Goal: Task Accomplishment & Management: Use online tool/utility

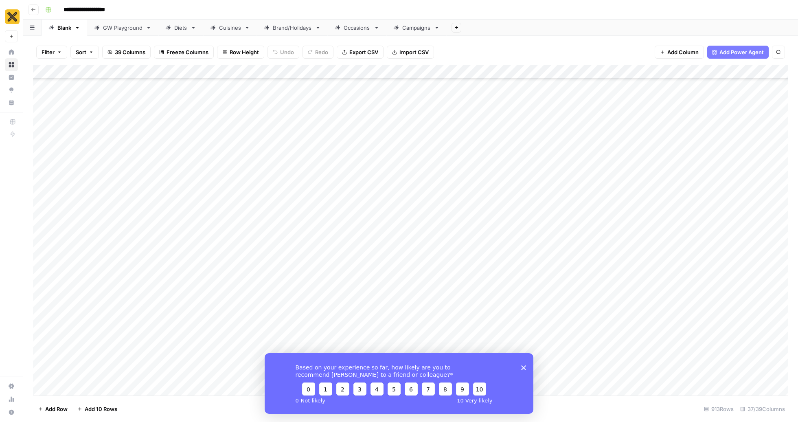
scroll to position [7333, 0]
click at [227, 27] on div "Cuisines" at bounding box center [230, 28] width 22 height 8
click at [521, 366] on icon "Close survey" at bounding box center [523, 367] width 5 height 5
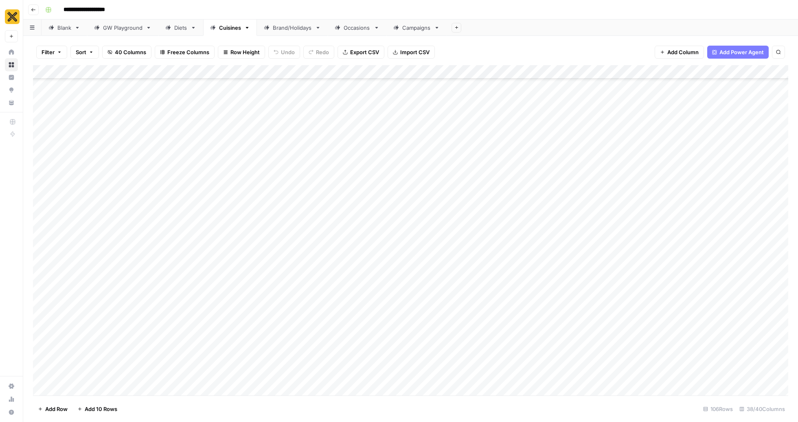
click at [79, 304] on div "Add Column" at bounding box center [410, 230] width 755 height 330
type textarea "**********"
click at [154, 355] on div "Add Column" at bounding box center [410, 230] width 755 height 330
click at [102, 331] on div "Add Column" at bounding box center [410, 230] width 755 height 330
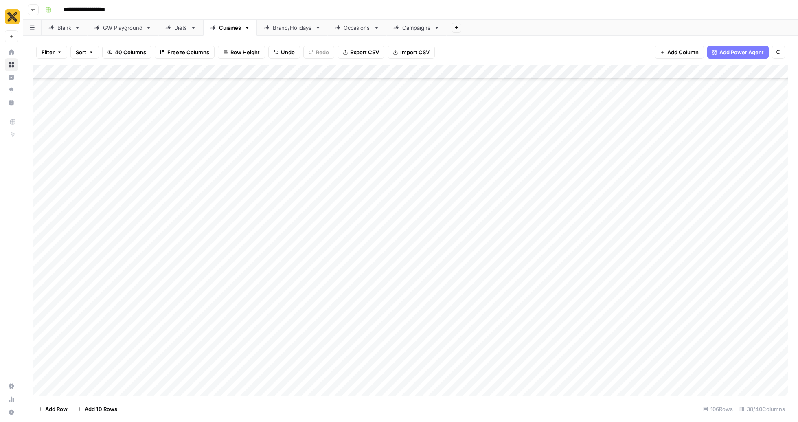
click at [102, 331] on div "Add Column" at bounding box center [410, 230] width 755 height 330
type textarea "*****"
click at [112, 302] on div "Add Column" at bounding box center [410, 230] width 755 height 330
click at [71, 302] on div "Add Column" at bounding box center [410, 230] width 755 height 330
click at [126, 303] on div "Add Column" at bounding box center [410, 230] width 755 height 330
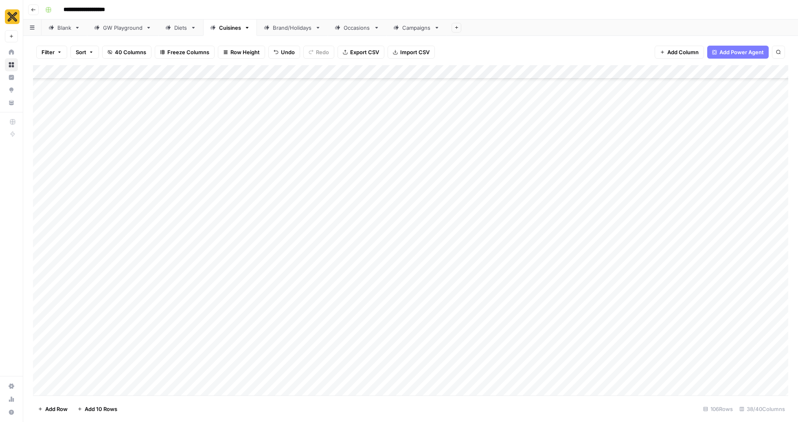
click at [87, 330] on div "Add Column" at bounding box center [410, 230] width 755 height 330
click at [117, 329] on div "Add Column" at bounding box center [410, 230] width 755 height 330
type textarea "*"
click at [119, 304] on div "Add Column" at bounding box center [410, 230] width 755 height 330
click at [81, 330] on div "Add Column" at bounding box center [410, 230] width 755 height 330
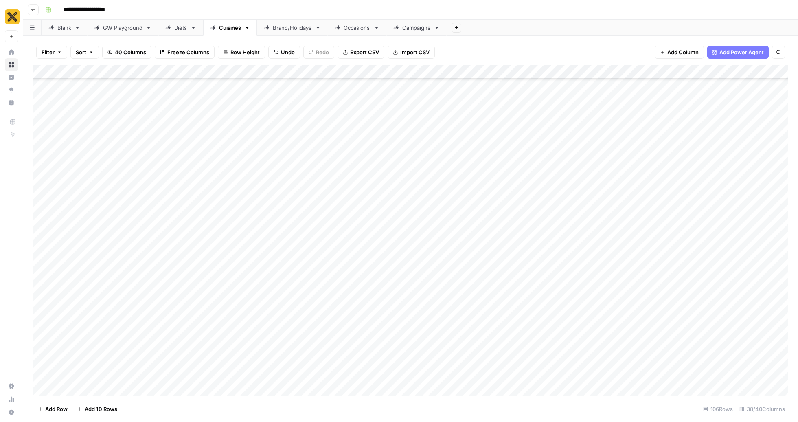
click at [120, 330] on div "Add Column" at bounding box center [410, 230] width 755 height 330
click at [183, 309] on div "Add Column" at bounding box center [410, 230] width 755 height 330
type textarea "**********"
click at [186, 327] on div "Add Column" at bounding box center [410, 230] width 755 height 330
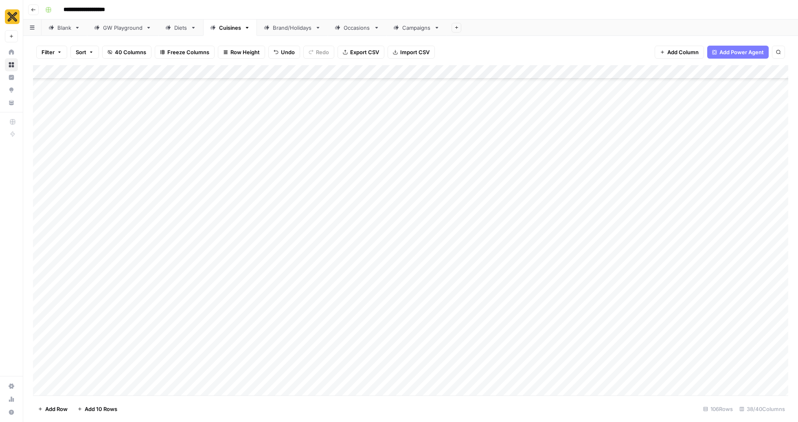
click at [186, 327] on div "Add Column" at bounding box center [410, 230] width 755 height 330
type textarea "*"
type textarea "**********"
click at [104, 340] on div "Add Column" at bounding box center [410, 230] width 755 height 330
click at [283, 311] on div "Add Column" at bounding box center [410, 230] width 755 height 330
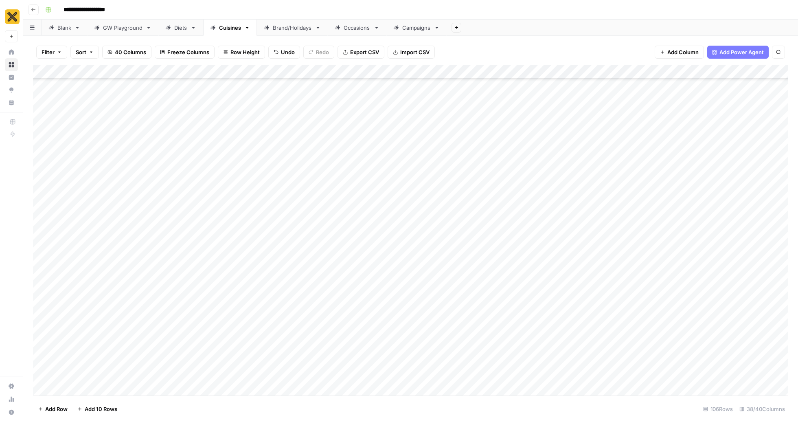
click at [283, 311] on div "Add Column" at bounding box center [410, 230] width 755 height 330
click at [287, 339] on button "Pillar Page" at bounding box center [278, 336] width 32 height 10
click at [276, 317] on div "Add Column" at bounding box center [410, 230] width 755 height 330
click at [276, 329] on div "Pillar Page Select option Pillar Page Spoke" at bounding box center [294, 330] width 91 height 68
click at [235, 332] on div "Add Column" at bounding box center [410, 230] width 755 height 330
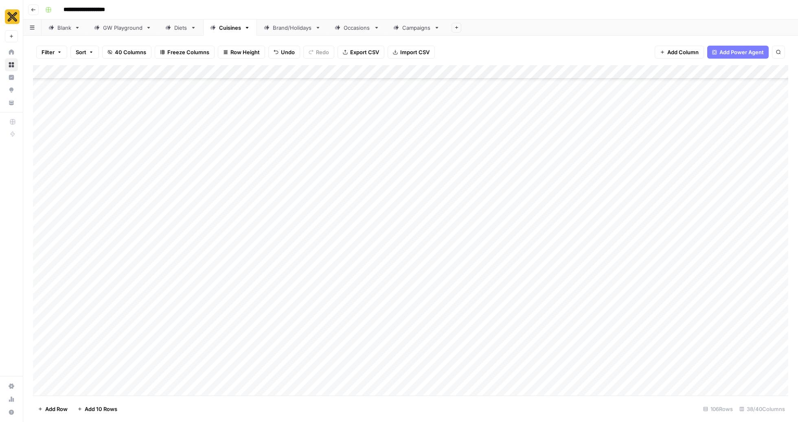
click at [281, 332] on div "Add Column" at bounding box center [410, 230] width 755 height 330
click at [288, 361] on button "Pillar Page" at bounding box center [278, 357] width 32 height 10
click at [532, 305] on div "Add Column" at bounding box center [410, 230] width 755 height 330
click at [531, 323] on div "Add Column" at bounding box center [410, 230] width 755 height 330
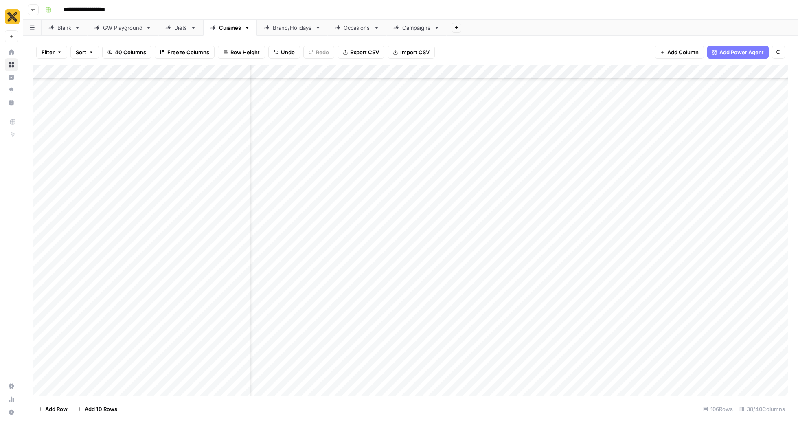
scroll to position [1940, 246]
click at [637, 305] on div "Add Column" at bounding box center [410, 230] width 755 height 330
click at [639, 328] on div "Add Column" at bounding box center [410, 230] width 755 height 330
click at [523, 305] on div "Add Column" at bounding box center [410, 230] width 755 height 330
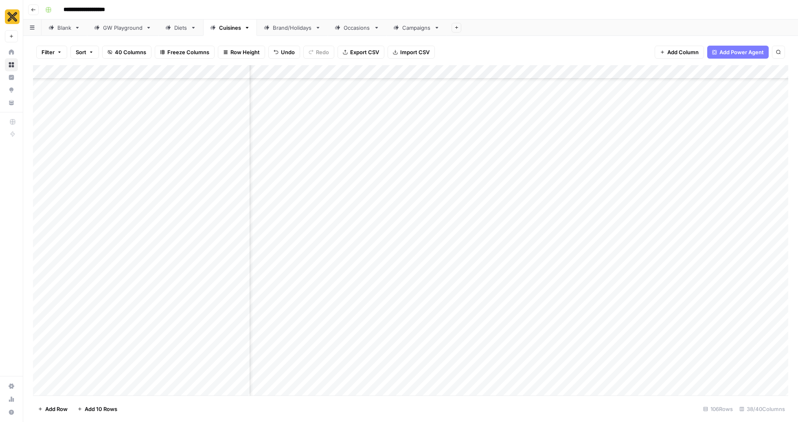
click at [523, 305] on div "Add Column" at bounding box center [410, 230] width 755 height 330
click at [535, 351] on button "Guide" at bounding box center [524, 350] width 22 height 10
click at [532, 336] on div "Add Column" at bounding box center [410, 230] width 755 height 330
click at [529, 375] on button "Guide" at bounding box center [524, 371] width 22 height 10
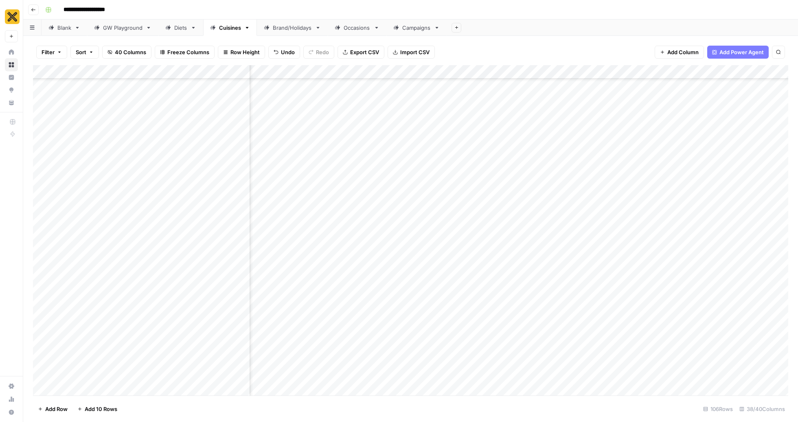
click at [605, 303] on div "Add Column" at bounding box center [410, 230] width 755 height 330
click at [604, 325] on div "Add Column" at bounding box center [410, 230] width 755 height 330
click at [642, 302] on div "Add Column" at bounding box center [410, 230] width 755 height 330
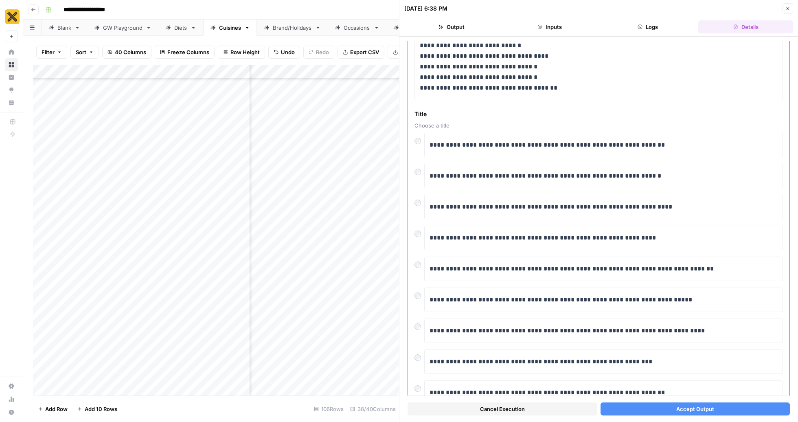
scroll to position [2603, 0]
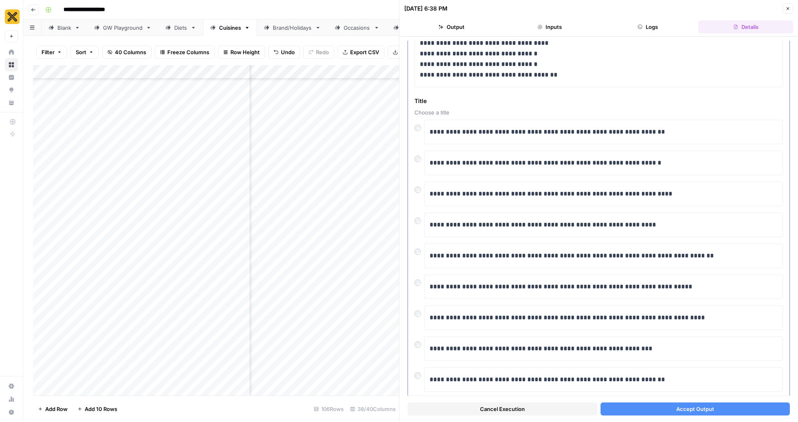
scroll to position [2614, 0]
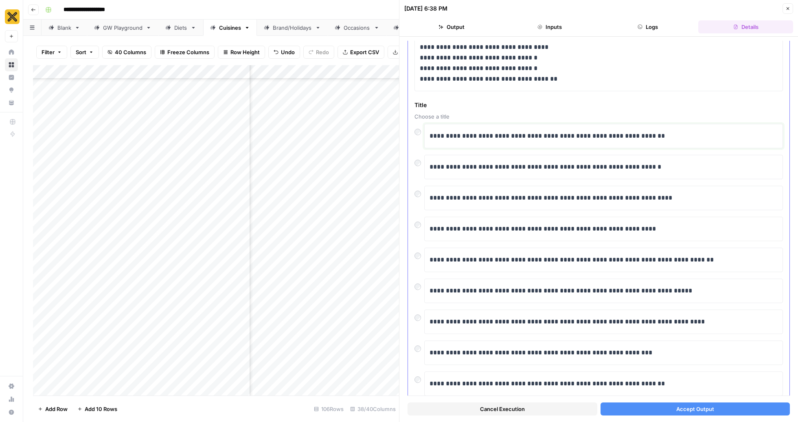
click at [430, 131] on p "**********" at bounding box center [604, 136] width 349 height 11
click at [703, 406] on span "Accept Output" at bounding box center [695, 409] width 38 height 8
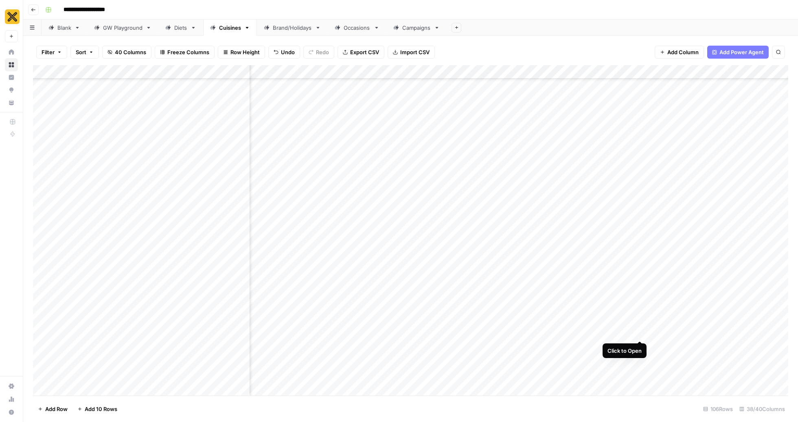
click at [640, 324] on div "Add Column" at bounding box center [410, 230] width 755 height 330
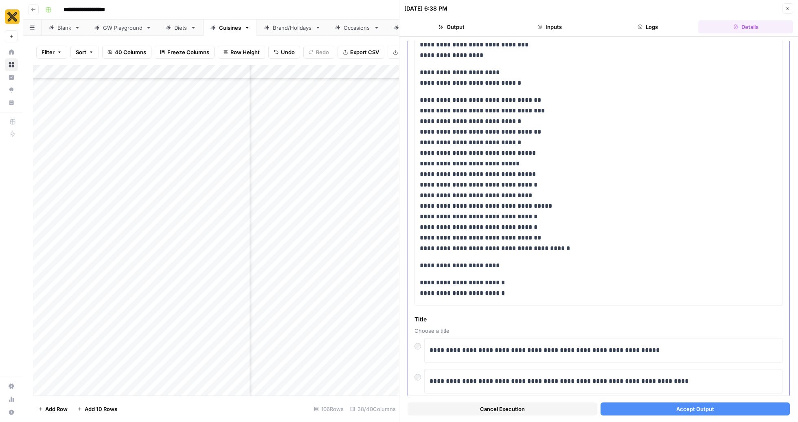
scroll to position [1860, 0]
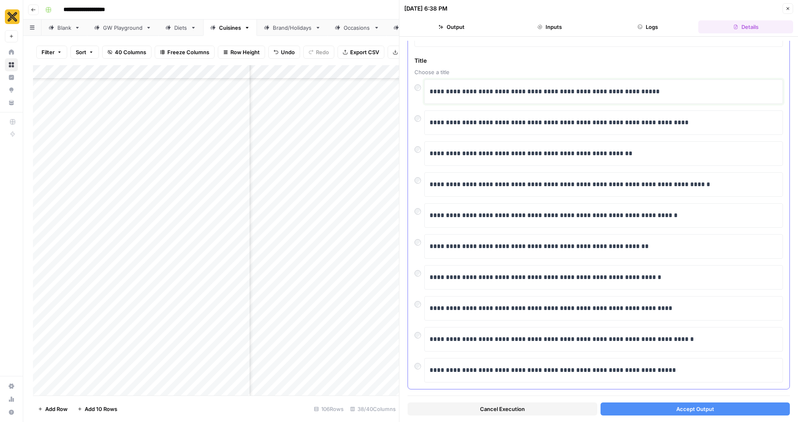
click at [430, 86] on p "**********" at bounding box center [604, 91] width 349 height 11
click at [692, 410] on span "Accept Output" at bounding box center [695, 409] width 38 height 8
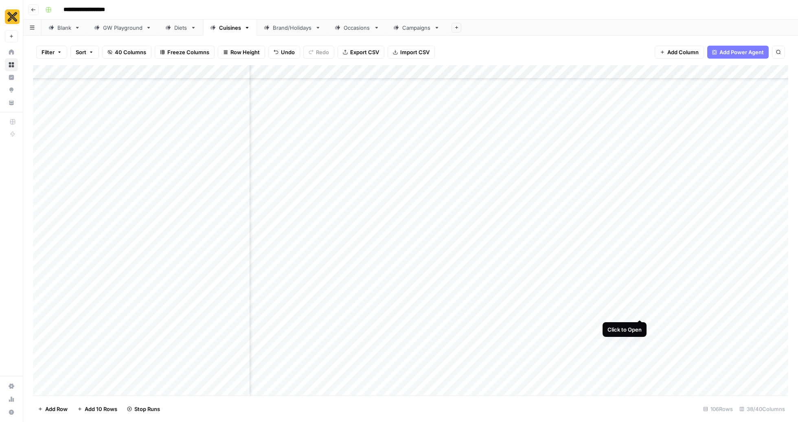
click at [639, 304] on div "Add Column" at bounding box center [410, 230] width 755 height 330
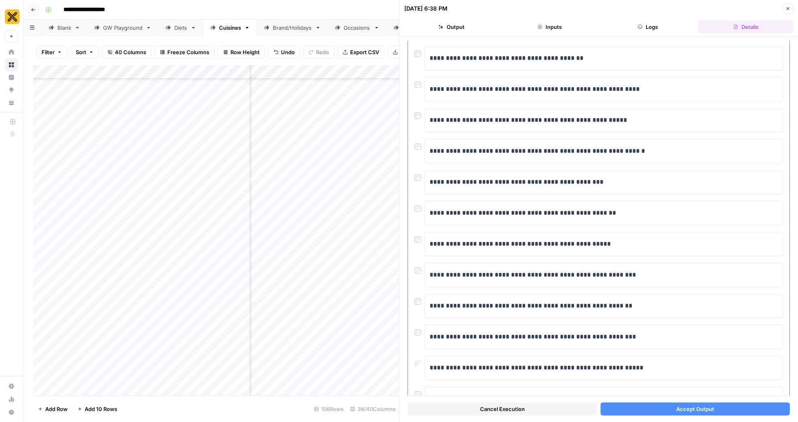
scroll to position [980, 0]
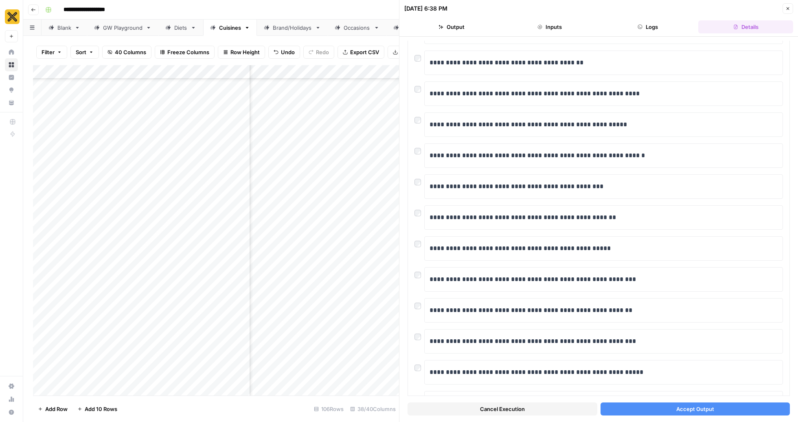
click at [671, 411] on button "Accept Output" at bounding box center [695, 408] width 190 height 13
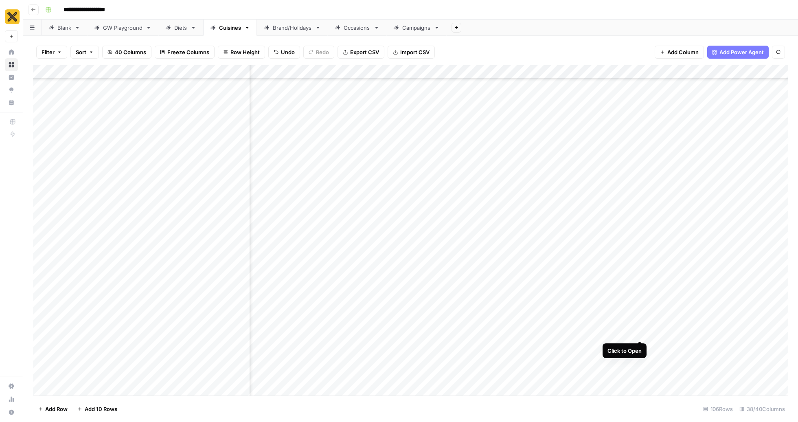
click at [640, 322] on div "Add Column" at bounding box center [410, 230] width 755 height 330
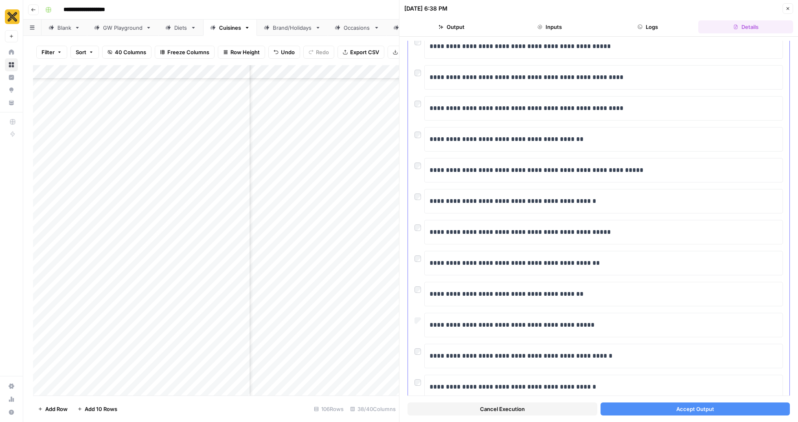
scroll to position [305, 0]
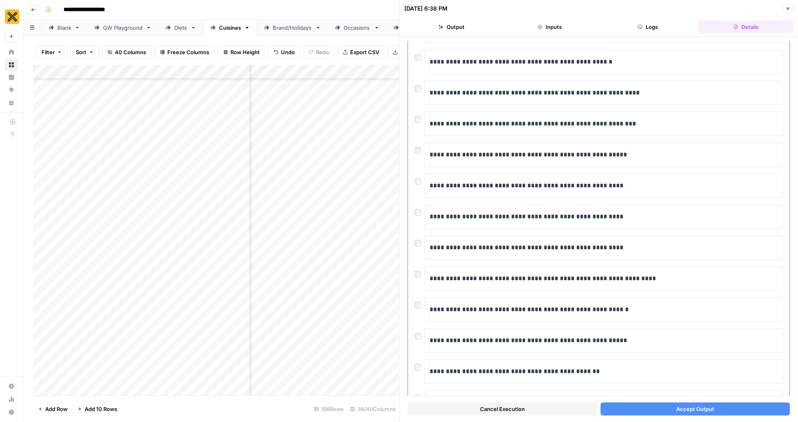
scroll to position [1804, 0]
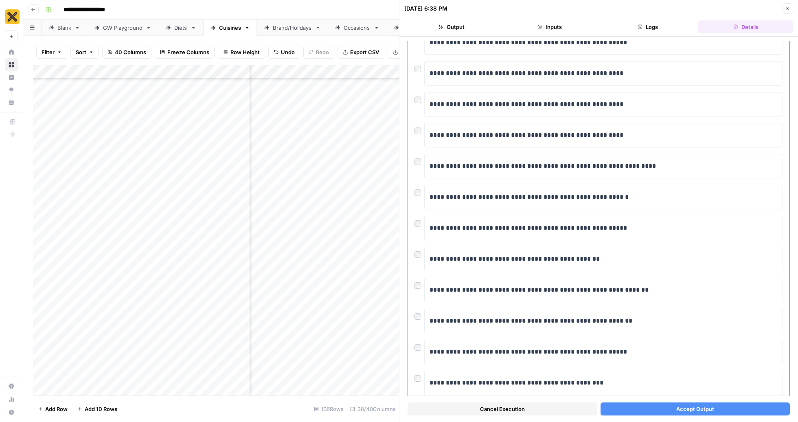
click at [422, 309] on div at bounding box center [419, 314] width 10 height 11
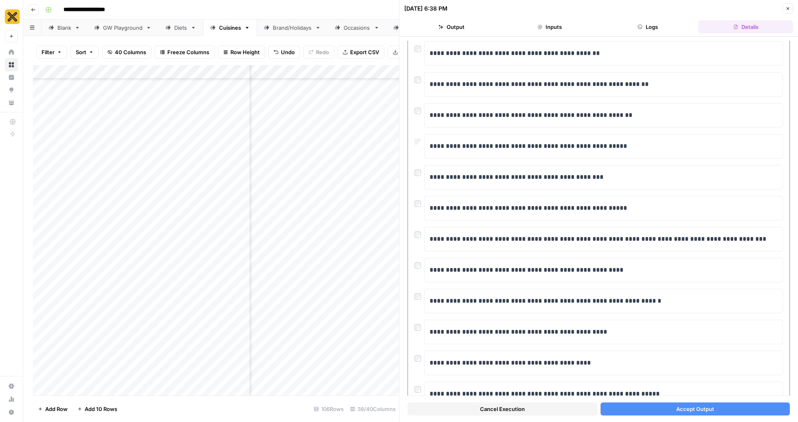
scroll to position [2023, 0]
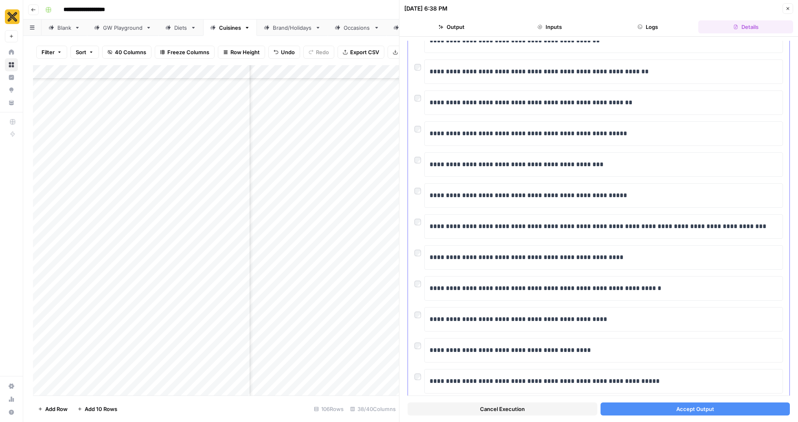
click at [421, 338] on div at bounding box center [419, 343] width 10 height 11
click at [716, 410] on button "Accept Output" at bounding box center [695, 408] width 190 height 13
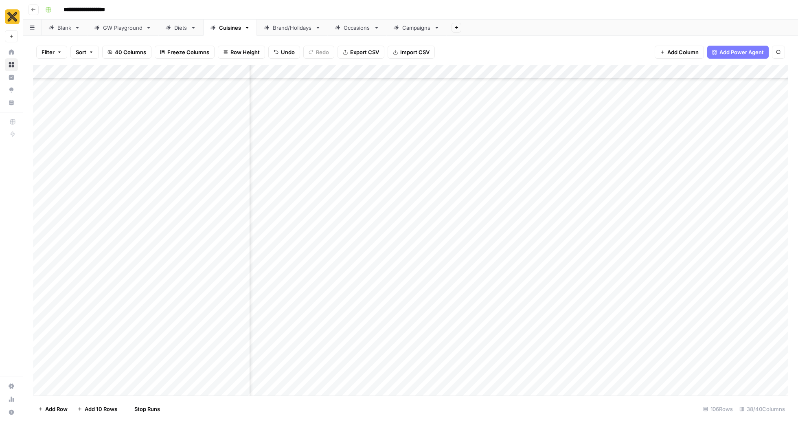
click at [788, 9] on div "**********" at bounding box center [416, 9] width 748 height 13
click at [687, 306] on div "Add Column" at bounding box center [410, 230] width 755 height 330
click at [550, 324] on div "Add Column" at bounding box center [410, 230] width 755 height 330
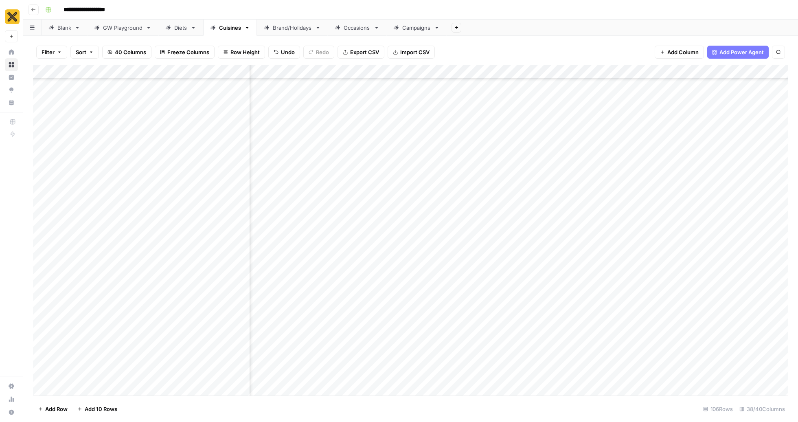
scroll to position [1940, 1393]
click at [450, 305] on div "Add Column" at bounding box center [410, 230] width 755 height 330
click at [447, 329] on div "Add Column" at bounding box center [410, 230] width 755 height 330
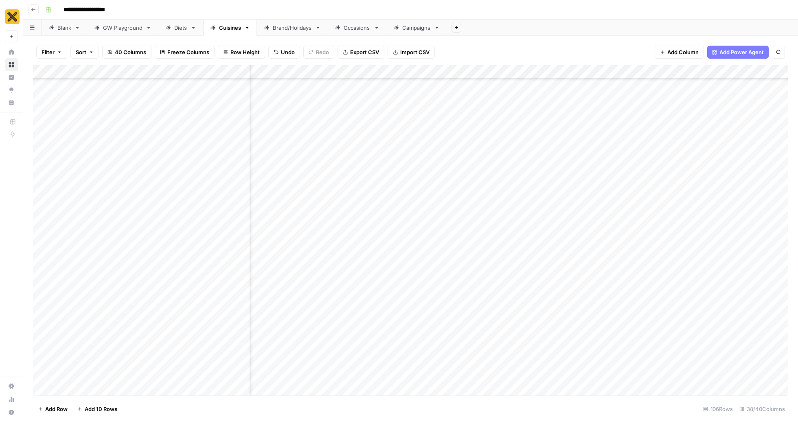
click at [541, 325] on div "Add Column" at bounding box center [410, 230] width 755 height 330
click at [426, 305] on div "Add Column" at bounding box center [410, 230] width 755 height 330
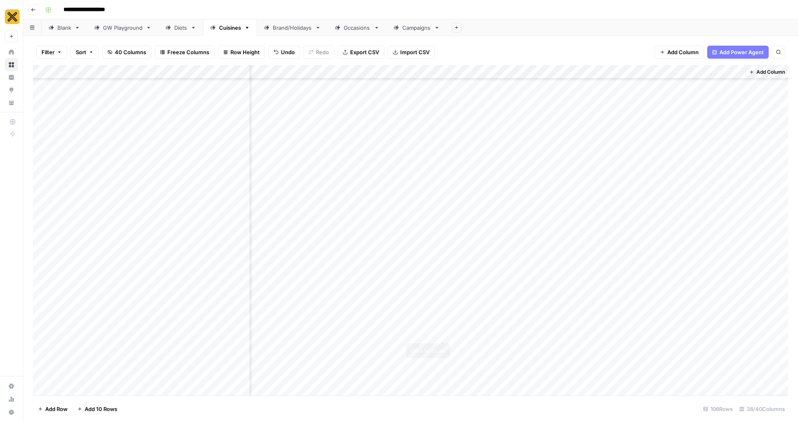
click at [443, 324] on div "Add Column" at bounding box center [410, 230] width 755 height 330
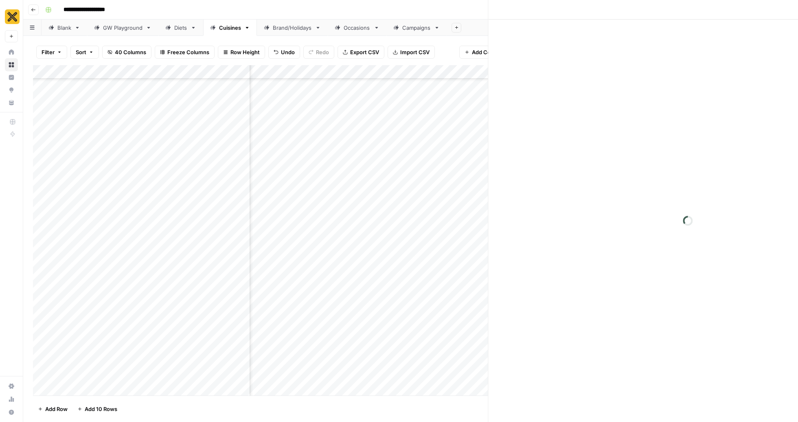
scroll to position [1940, 2012]
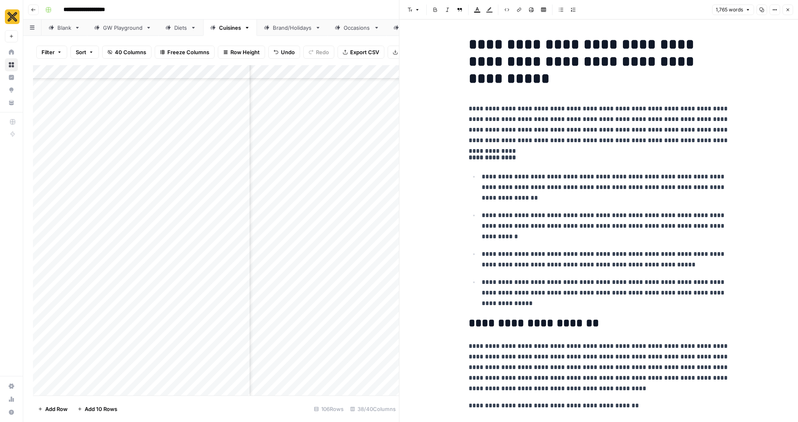
click at [763, 7] on button "Copy" at bounding box center [761, 9] width 11 height 11
click at [792, 9] on button "Close" at bounding box center [787, 9] width 11 height 11
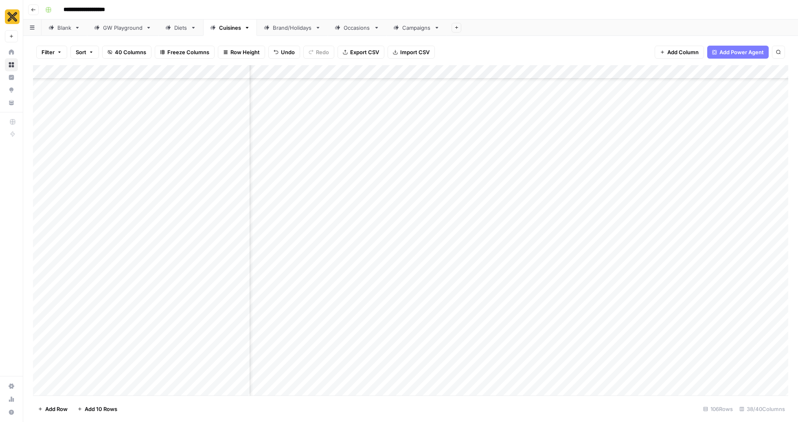
scroll to position [1940, 1337]
click at [400, 325] on div "Add Column" at bounding box center [410, 230] width 755 height 330
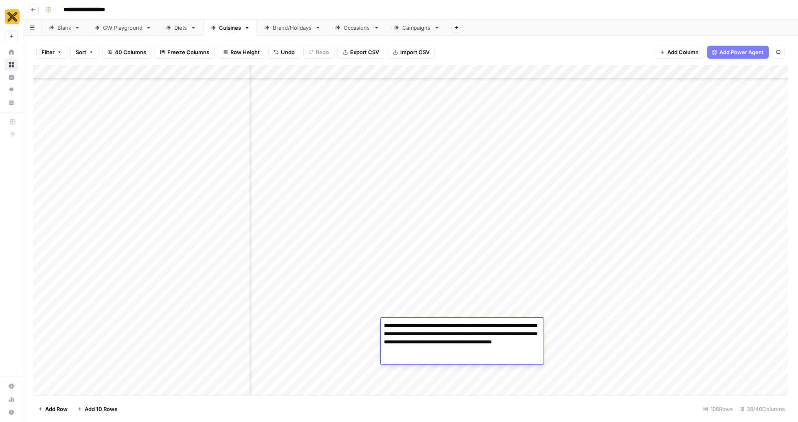
click at [410, 331] on textarea "**********" at bounding box center [462, 338] width 163 height 36
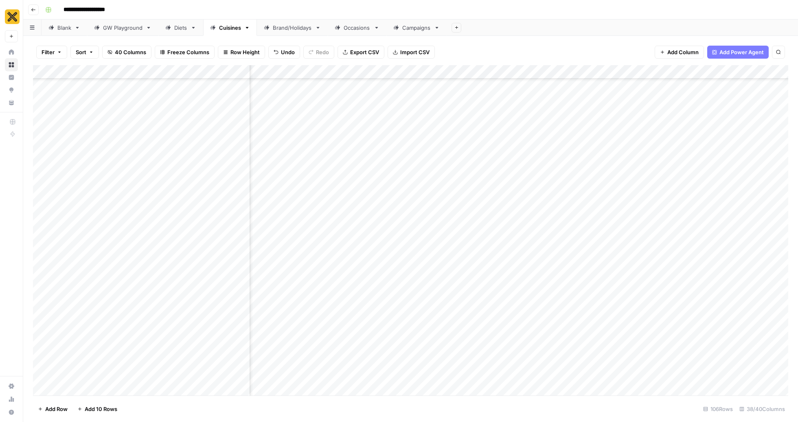
click at [679, 331] on div "Add Column" at bounding box center [410, 230] width 755 height 330
click at [442, 324] on div "Add Column" at bounding box center [410, 230] width 755 height 330
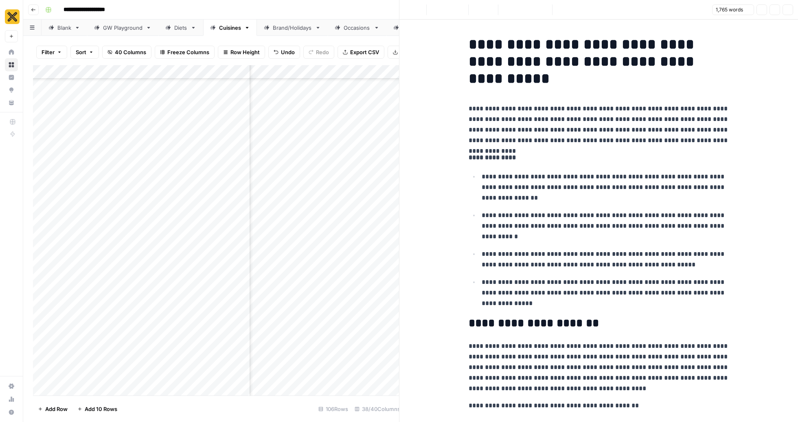
click at [620, 142] on p "**********" at bounding box center [599, 124] width 261 height 42
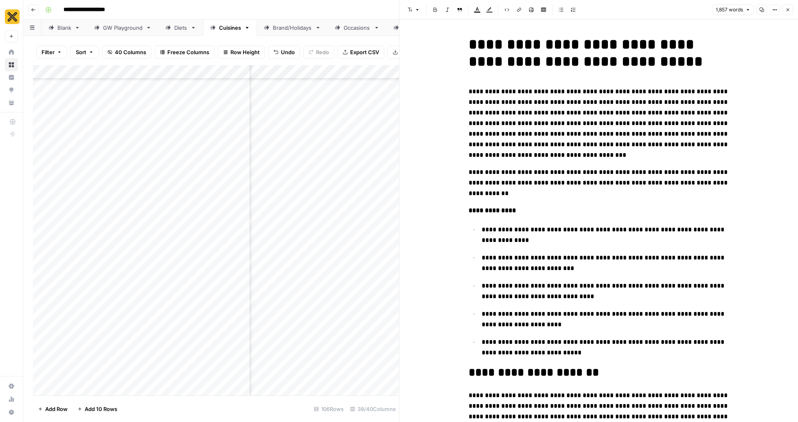
click at [784, 7] on button "Close" at bounding box center [787, 9] width 11 height 11
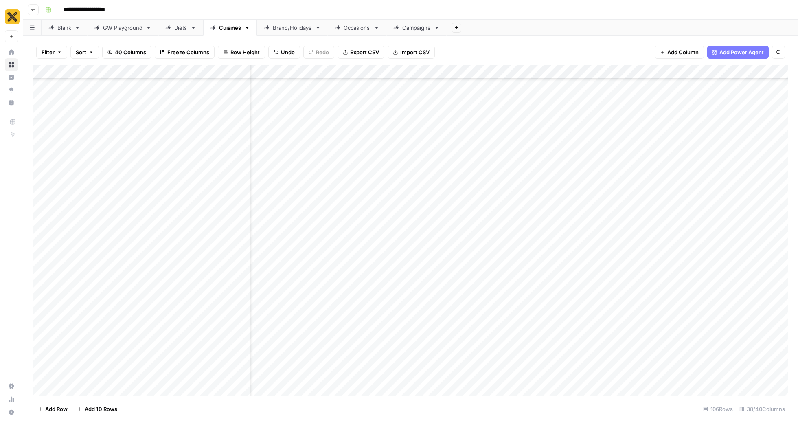
scroll to position [1940, 1672]
click at [584, 324] on div "Add Column" at bounding box center [410, 230] width 755 height 330
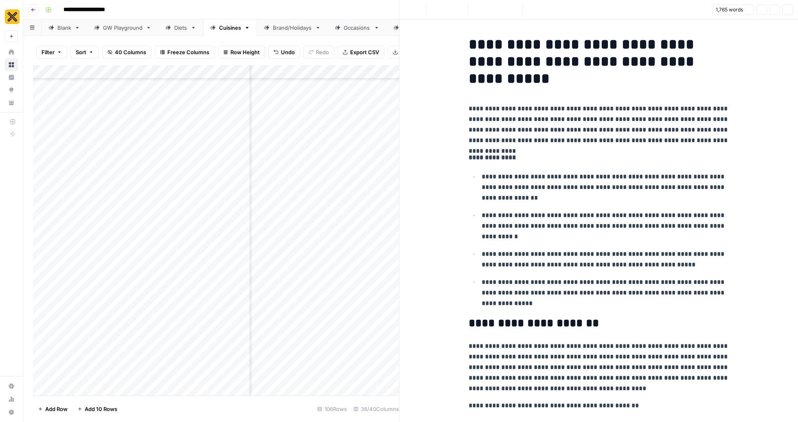
click at [628, 184] on p "**********" at bounding box center [606, 187] width 248 height 32
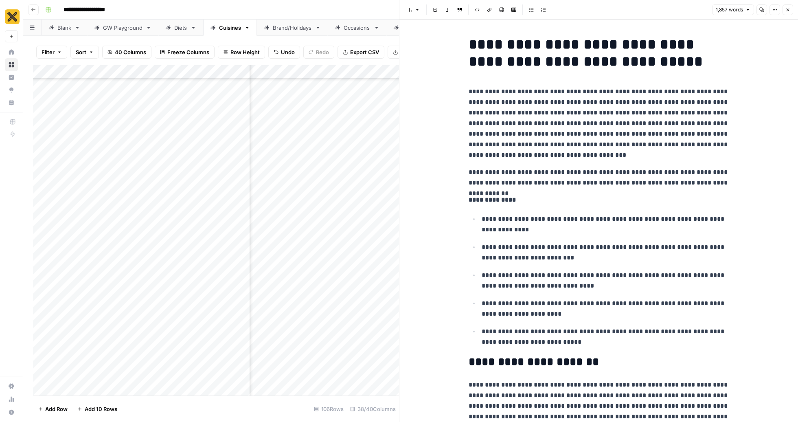
click at [557, 52] on h1 "**********" at bounding box center [599, 53] width 261 height 34
copy h1 "**********"
click at [789, 9] on icon "button" at bounding box center [787, 9] width 5 height 5
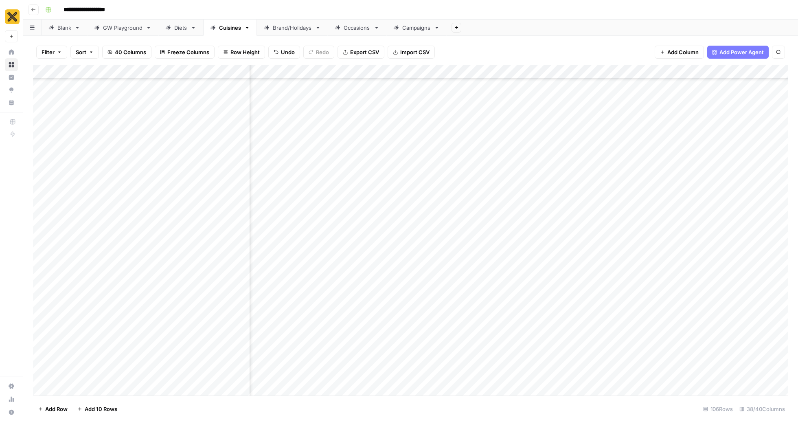
click at [507, 325] on div "Add Column" at bounding box center [410, 230] width 755 height 330
click at [506, 327] on div "Add Column" at bounding box center [410, 230] width 755 height 330
click at [506, 327] on textarea "**********" at bounding box center [522, 325] width 158 height 11
type textarea "**********"
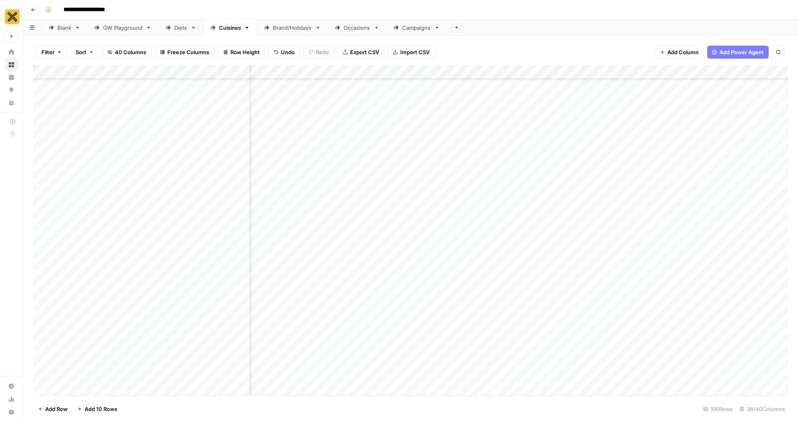
click at [403, 332] on div "Add Column" at bounding box center [410, 230] width 755 height 330
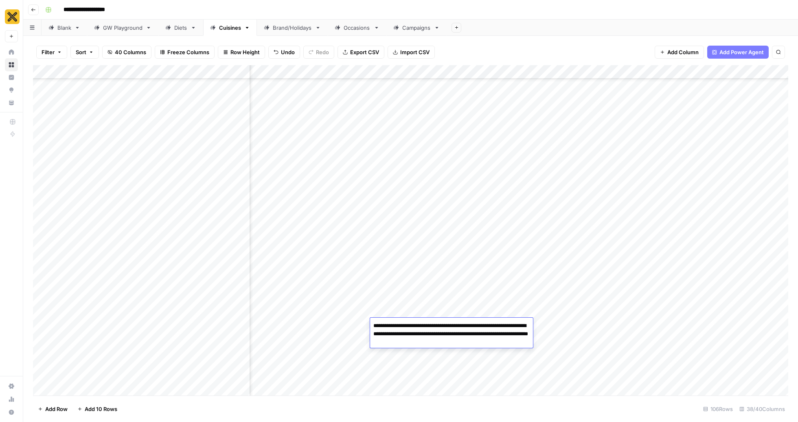
paste textarea "****"
type textarea "**********"
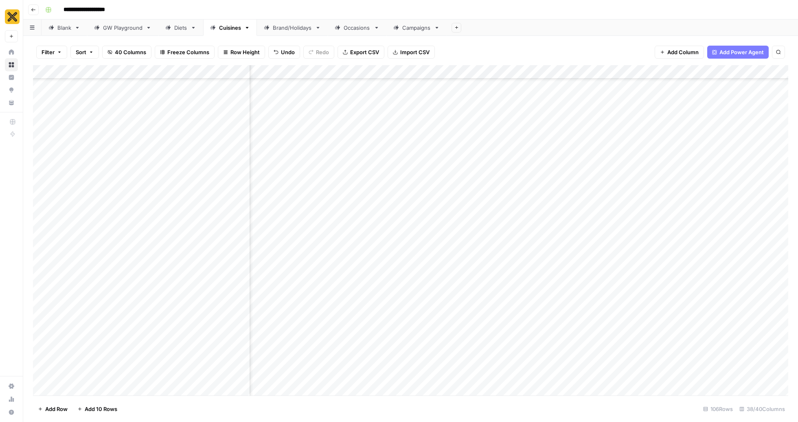
click at [741, 327] on div "Add Column" at bounding box center [410, 230] width 755 height 330
click at [640, 326] on div "Add Column" at bounding box center [410, 230] width 755 height 330
click at [521, 304] on div "Add Column" at bounding box center [410, 230] width 755 height 330
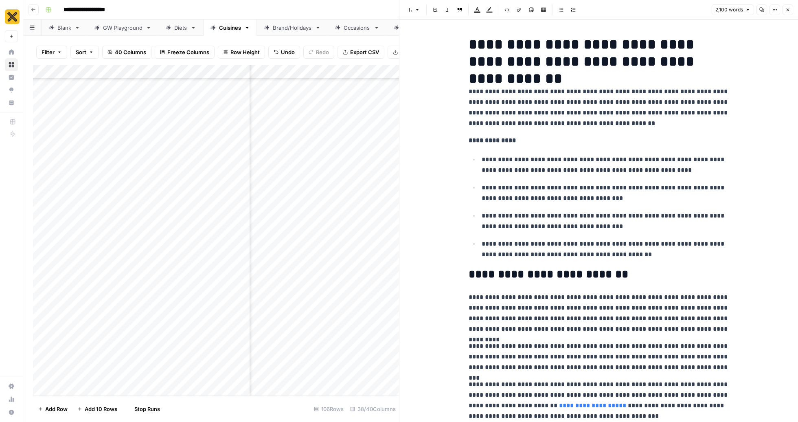
copy div "**********"
click at [785, 8] on icon "button" at bounding box center [787, 9] width 5 height 5
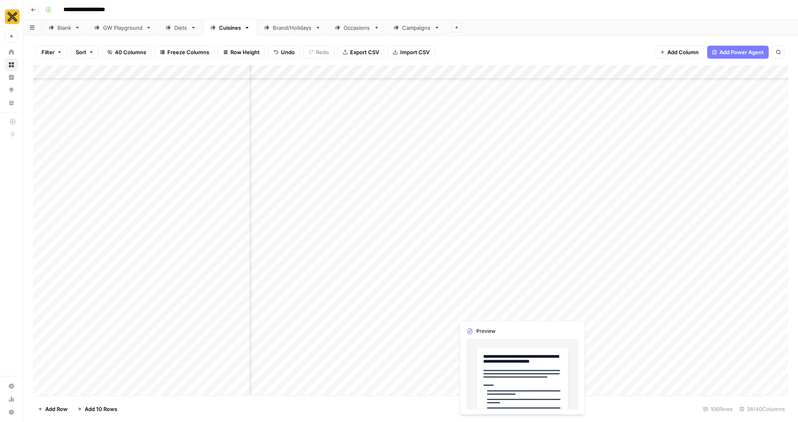
scroll to position [1940, 1822]
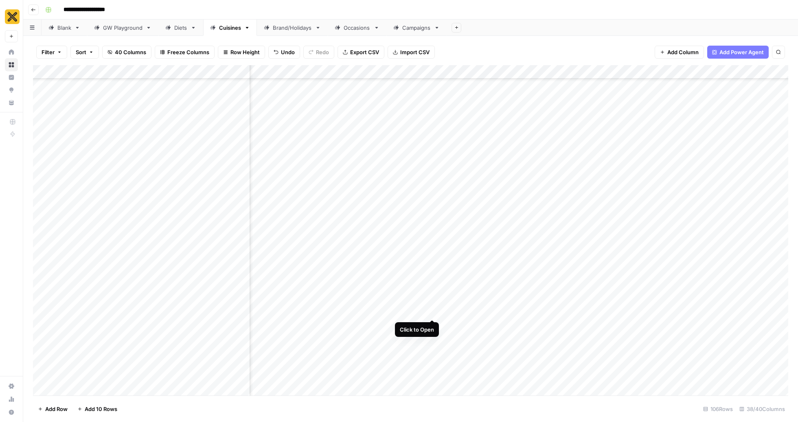
click at [433, 305] on div "Add Column" at bounding box center [410, 230] width 755 height 330
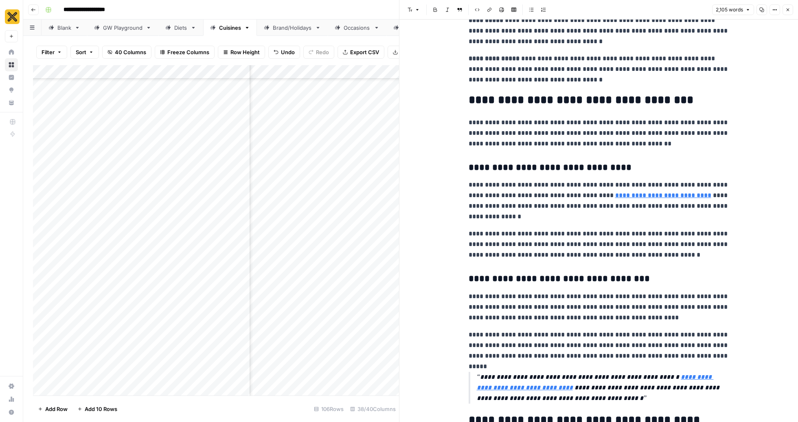
scroll to position [3147, 0]
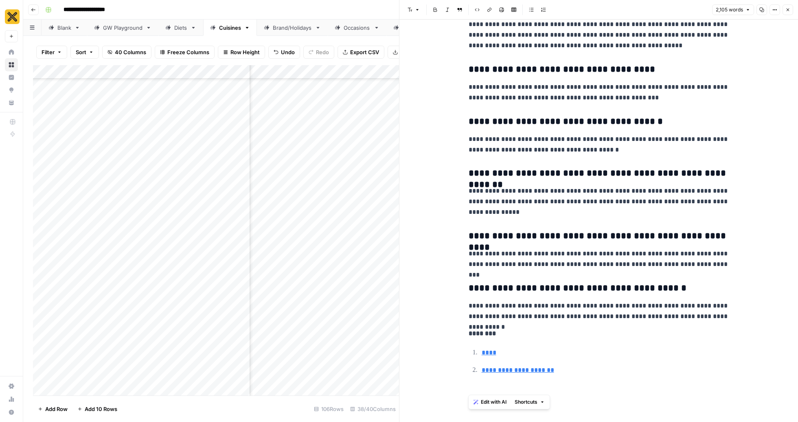
drag, startPoint x: 572, startPoint y: 381, endPoint x: 466, endPoint y: 333, distance: 116.2
copy div "**********"
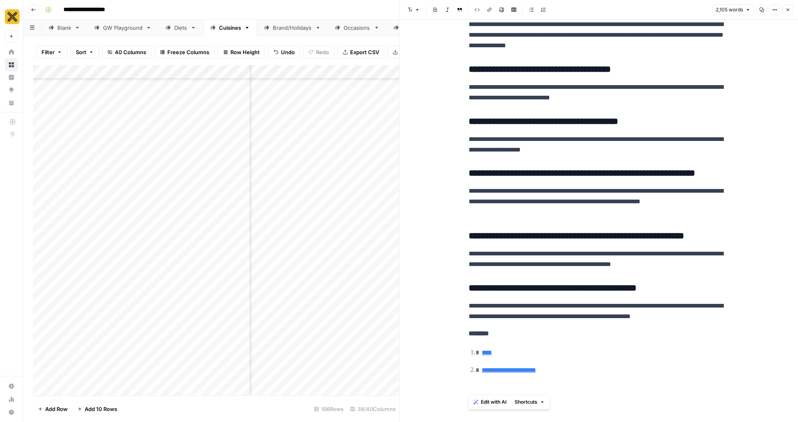
click at [369, 308] on div "Add Column" at bounding box center [216, 230] width 366 height 330
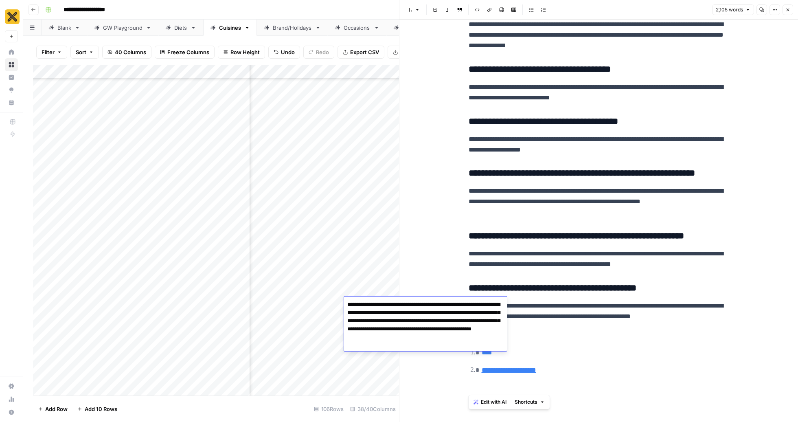
click at [431, 308] on textarea "**********" at bounding box center [425, 325] width 163 height 52
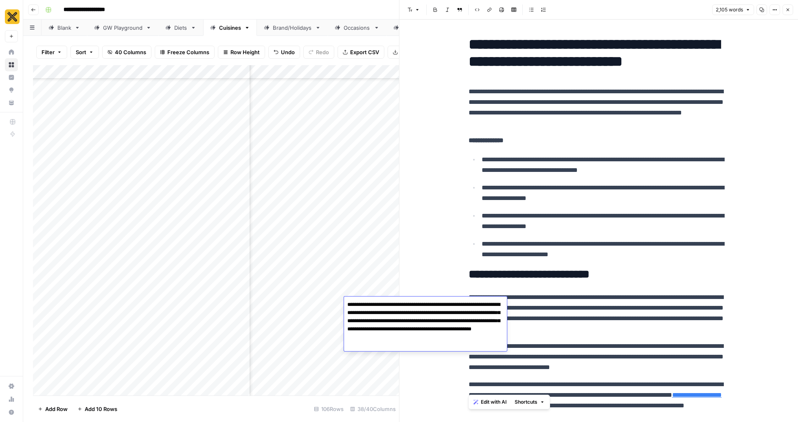
scroll to position [3147, 0]
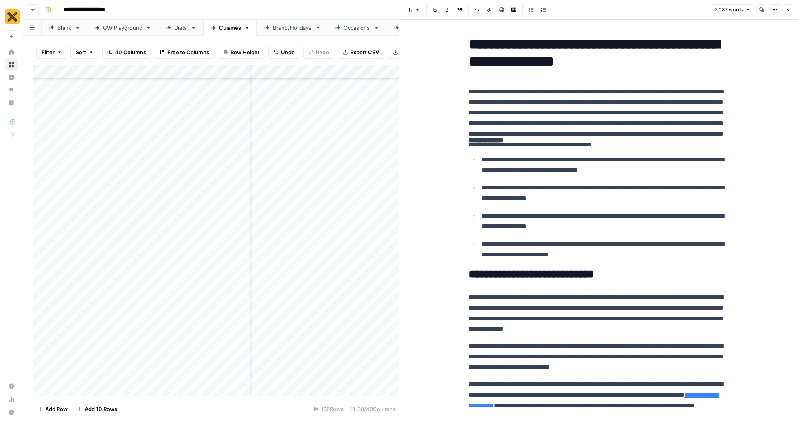
scroll to position [3238, 0]
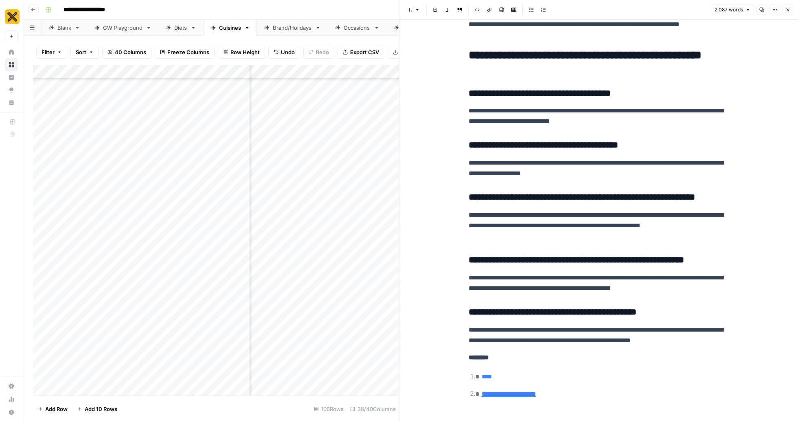
click at [791, 9] on button "Close" at bounding box center [787, 9] width 11 height 11
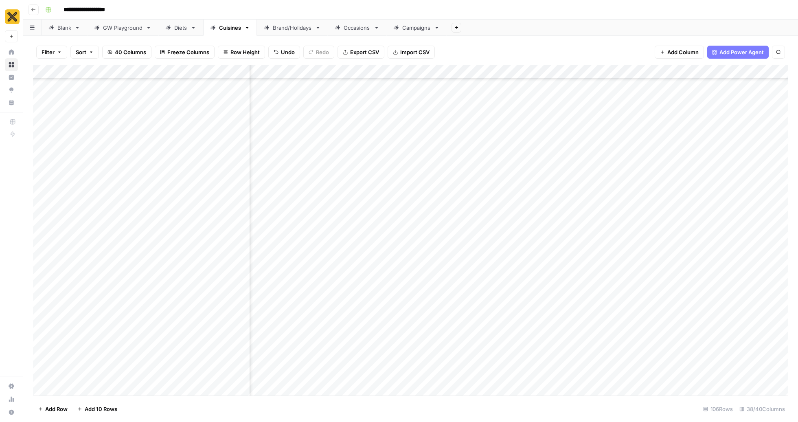
scroll to position [1940, 1926]
click at [534, 302] on div "Add Column" at bounding box center [410, 230] width 755 height 330
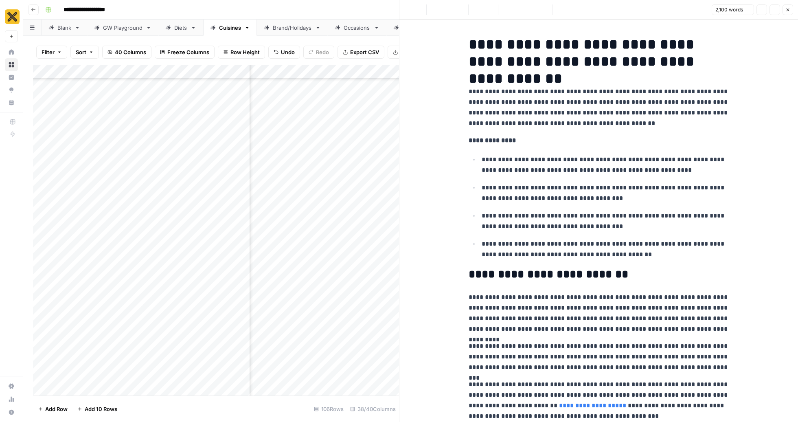
click at [618, 234] on ul "**********" at bounding box center [599, 207] width 261 height 106
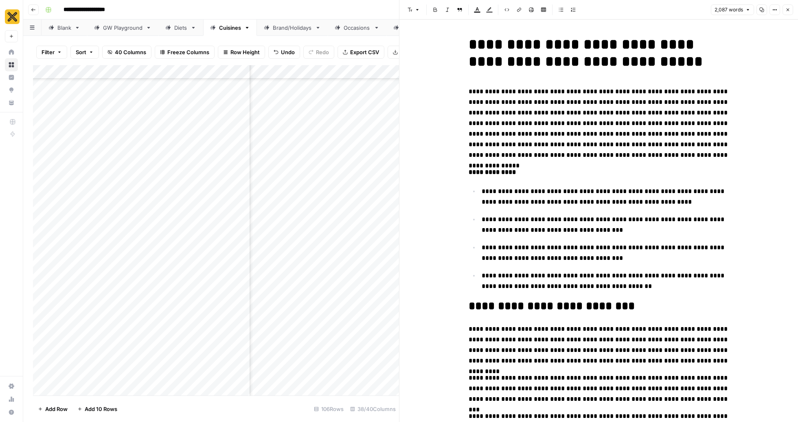
click at [786, 8] on icon "button" at bounding box center [787, 9] width 5 height 5
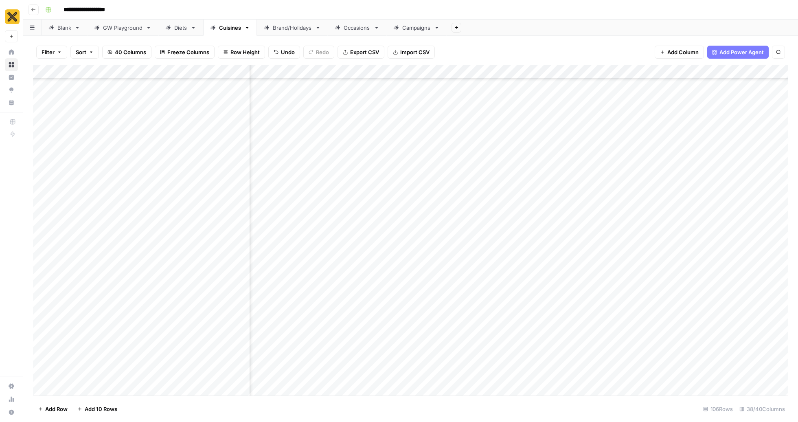
scroll to position [1940, 1663]
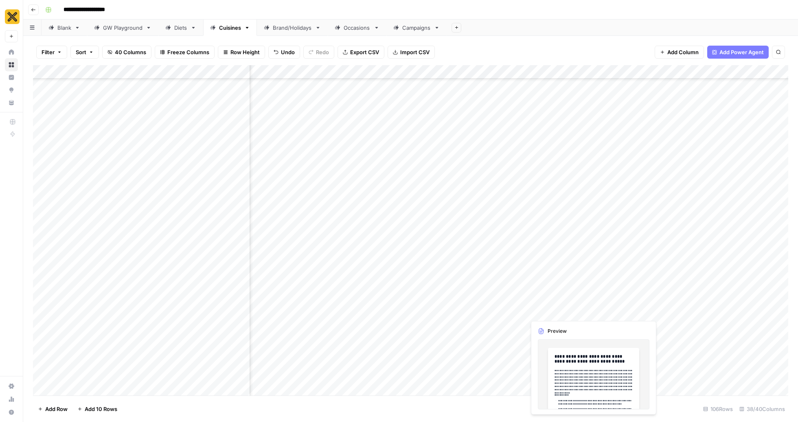
click at [544, 303] on div "Add Column" at bounding box center [410, 230] width 755 height 330
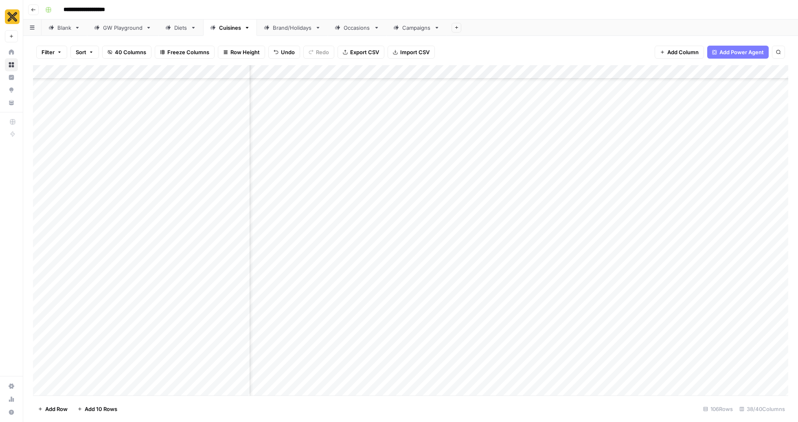
click at [580, 302] on div "Add Column" at bounding box center [410, 230] width 755 height 330
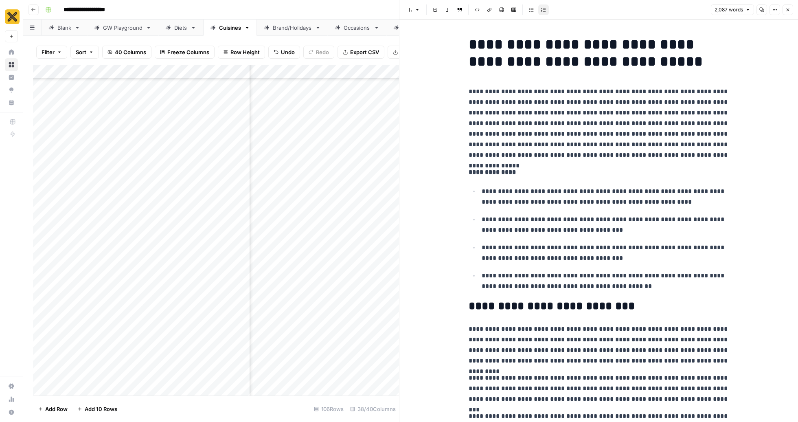
click at [589, 41] on h1 "**********" at bounding box center [599, 53] width 261 height 34
copy h1 "**********"
click at [786, 8] on icon "button" at bounding box center [787, 9] width 5 height 5
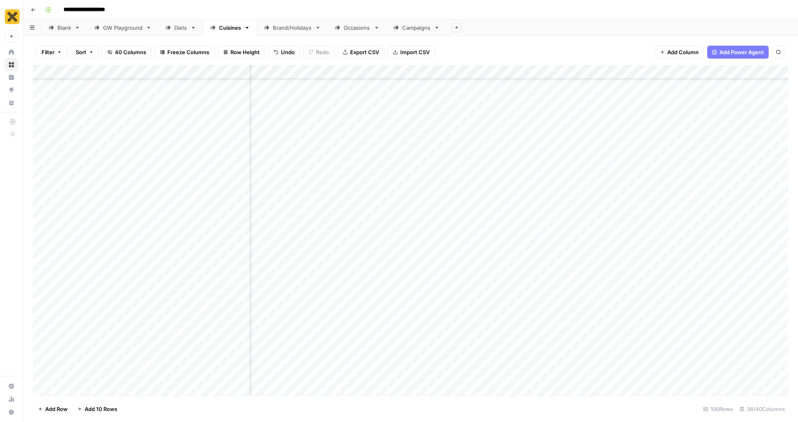
click at [492, 307] on div "Add Column" at bounding box center [410, 230] width 755 height 330
click at [517, 306] on div "Add Column" at bounding box center [410, 230] width 755 height 330
click at [517, 306] on textarea "**********" at bounding box center [533, 309] width 163 height 20
click at [526, 304] on textarea "**********" at bounding box center [533, 309] width 163 height 20
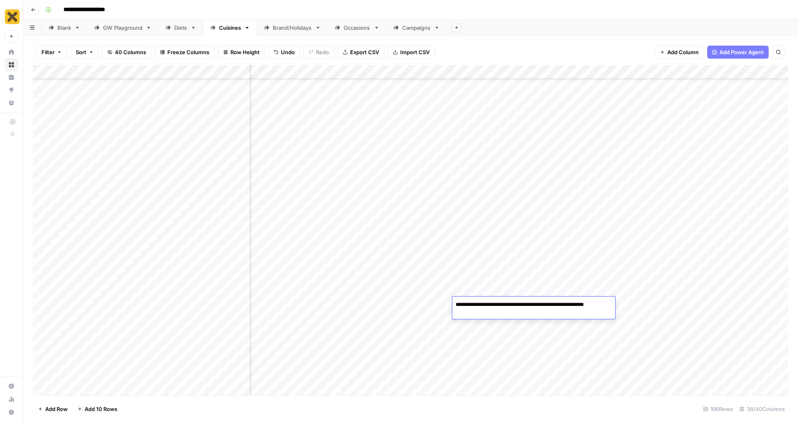
click at [526, 304] on textarea "**********" at bounding box center [533, 309] width 163 height 20
type textarea "**********"
click at [422, 309] on div "Add Column" at bounding box center [410, 230] width 755 height 330
click at [421, 309] on div "Add Column" at bounding box center [410, 230] width 755 height 330
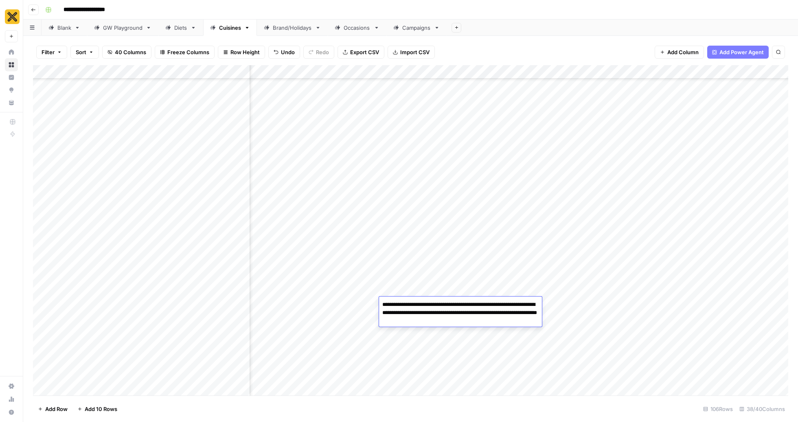
click at [421, 309] on textarea "**********" at bounding box center [460, 313] width 163 height 28
paste textarea
type textarea "**********"
click at [752, 305] on div "Add Column" at bounding box center [410, 230] width 755 height 330
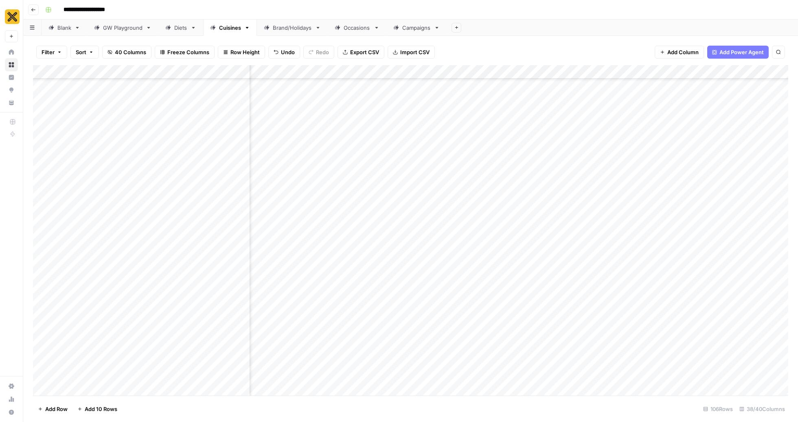
scroll to position [1940, 2017]
click at [559, 302] on div "Add Column" at bounding box center [410, 230] width 755 height 330
click at [660, 321] on div "Add Column" at bounding box center [410, 230] width 755 height 330
click at [516, 324] on div "Add Column" at bounding box center [410, 230] width 755 height 330
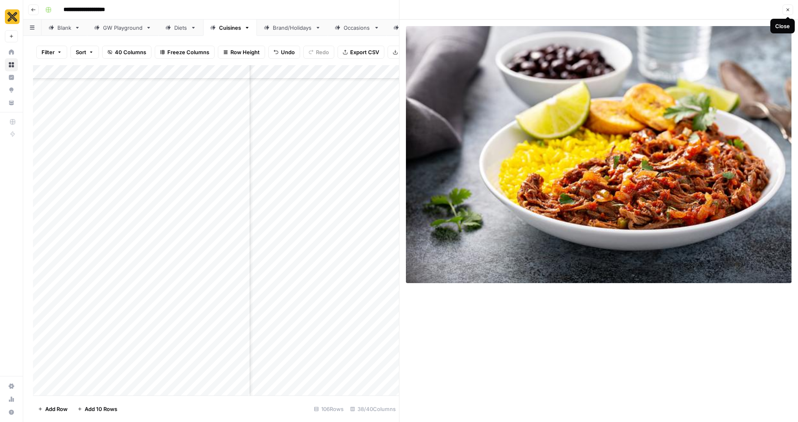
click at [787, 10] on icon "button" at bounding box center [787, 9] width 5 height 5
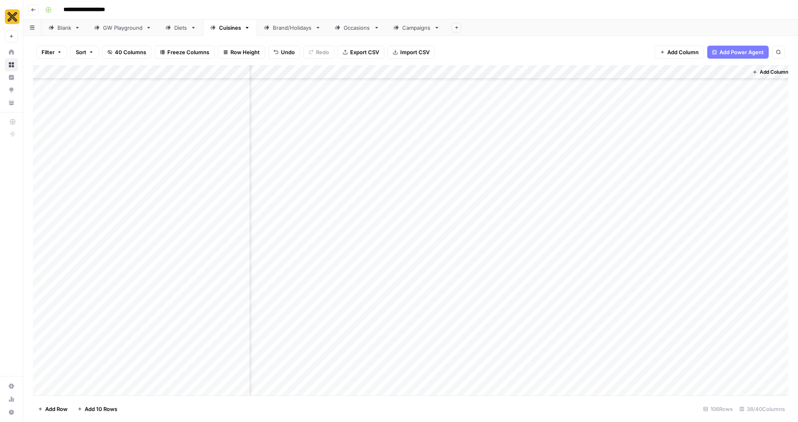
scroll to position [1940, 2007]
click at [675, 305] on div "Add Column" at bounding box center [410, 230] width 755 height 330
click at [525, 304] on div "Add Column" at bounding box center [410, 230] width 755 height 330
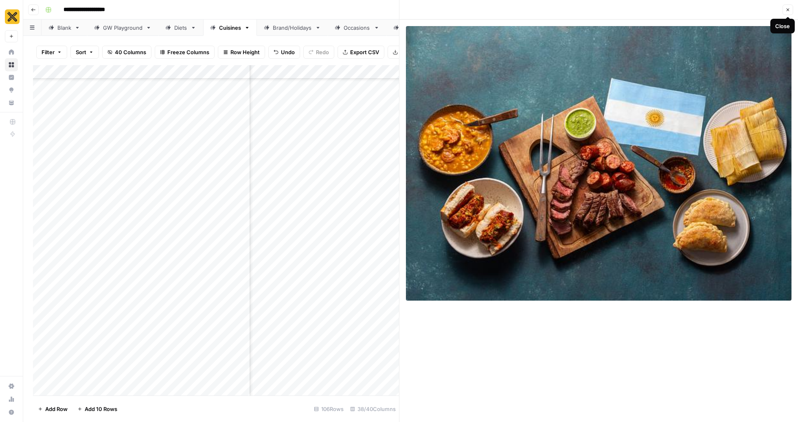
click at [789, 10] on icon "button" at bounding box center [787, 9] width 5 height 5
